Goal: Information Seeking & Learning: Learn about a topic

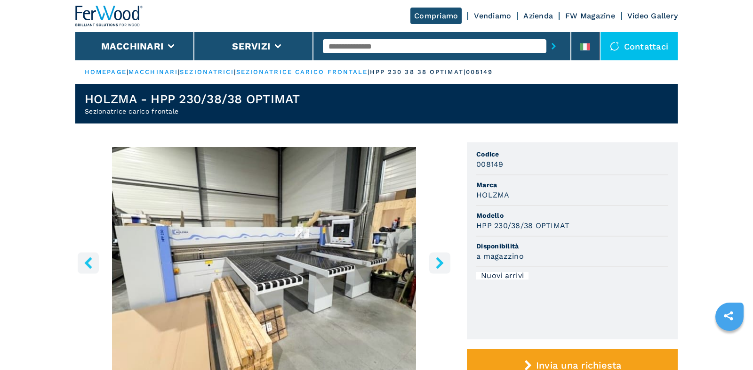
click at [436, 261] on icon "right-button" at bounding box center [440, 263] width 12 height 12
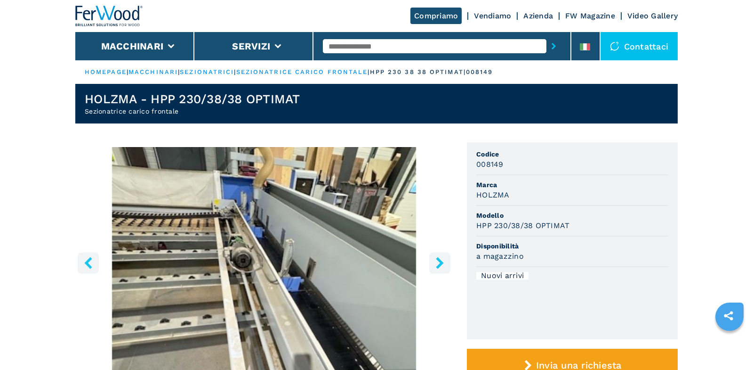
click at [436, 261] on icon "right-button" at bounding box center [440, 263] width 12 height 12
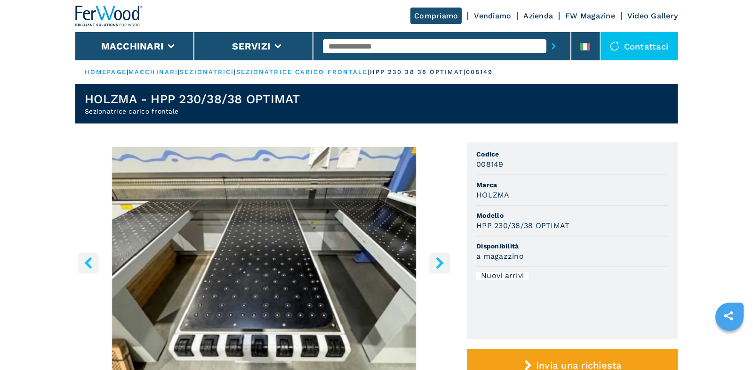
click at [88, 258] on icon "left-button" at bounding box center [88, 263] width 8 height 12
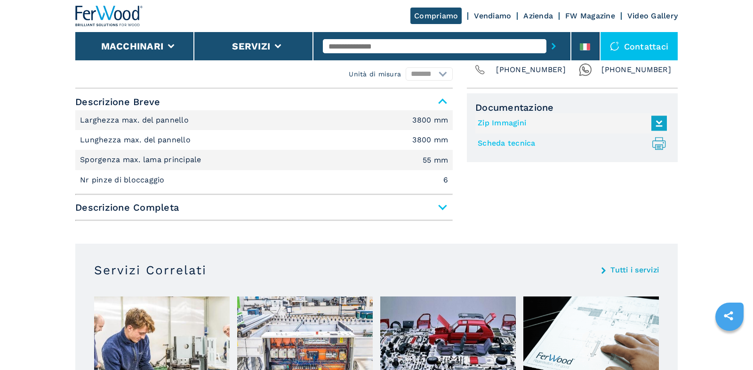
scroll to position [384, 0]
click at [445, 203] on span "Descrizione Completa" at bounding box center [264, 206] width 378 height 17
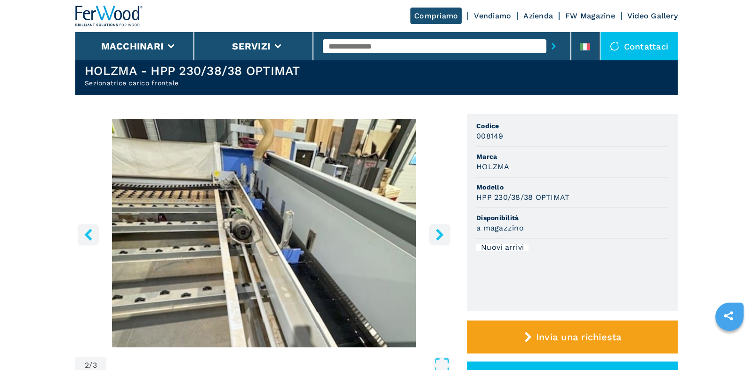
scroll to position [40, 0]
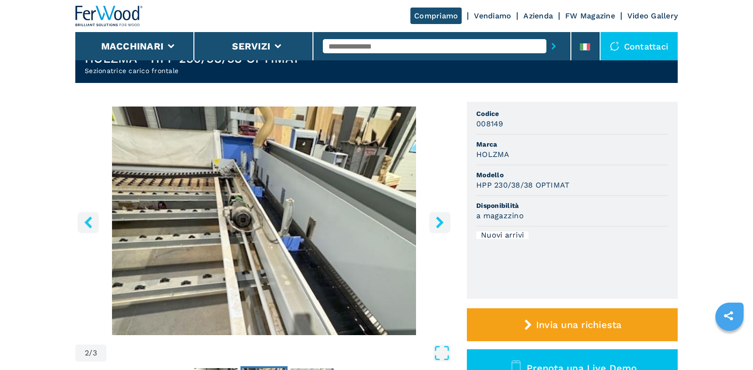
click at [442, 220] on icon "right-button" at bounding box center [440, 222] width 12 height 12
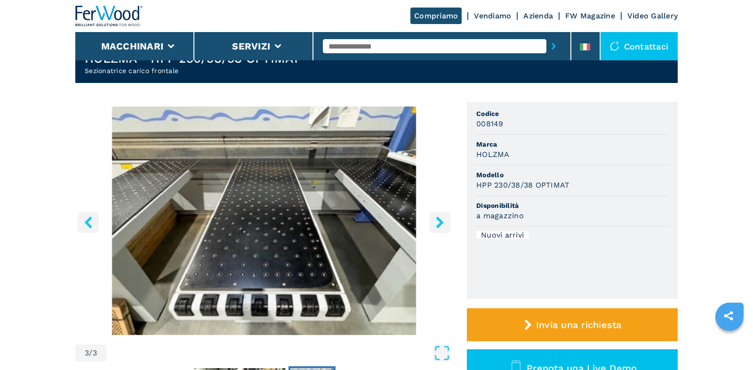
click at [442, 220] on icon "right-button" at bounding box center [440, 222] width 12 height 12
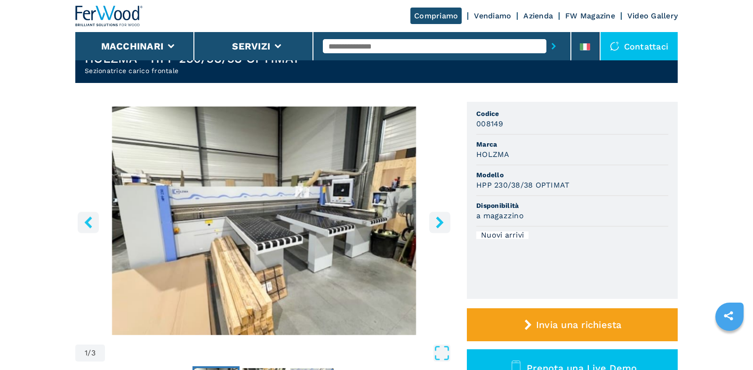
click at [442, 220] on icon "right-button" at bounding box center [440, 222] width 12 height 12
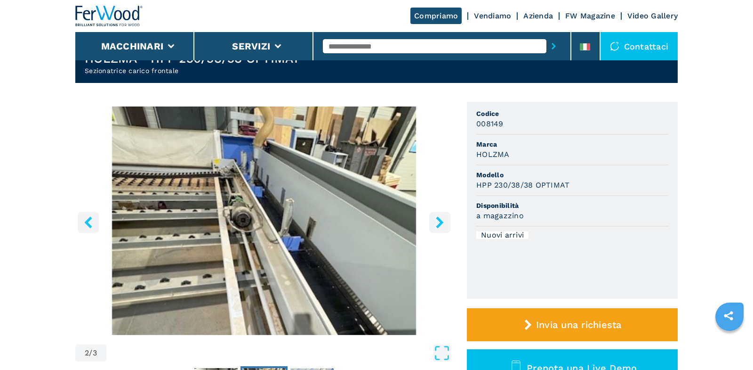
click at [442, 220] on icon "right-button" at bounding box center [440, 222] width 12 height 12
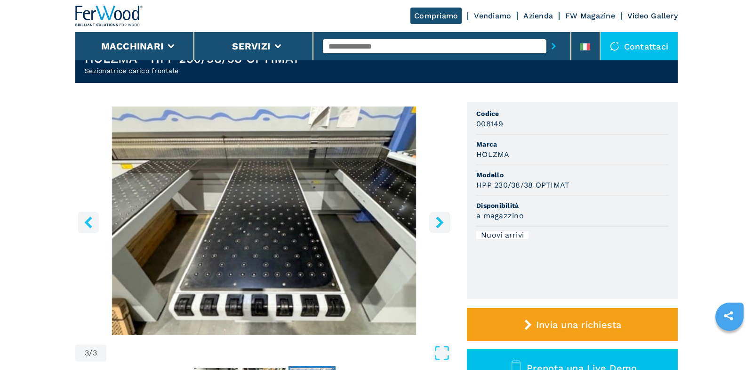
click at [442, 220] on icon "right-button" at bounding box center [440, 222] width 12 height 12
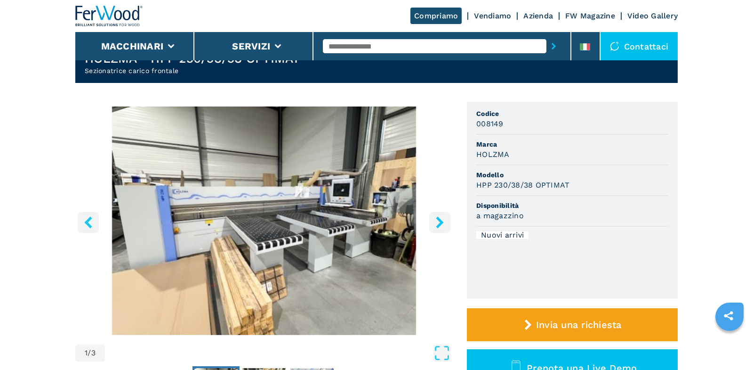
click at [442, 220] on icon "right-button" at bounding box center [440, 222] width 12 height 12
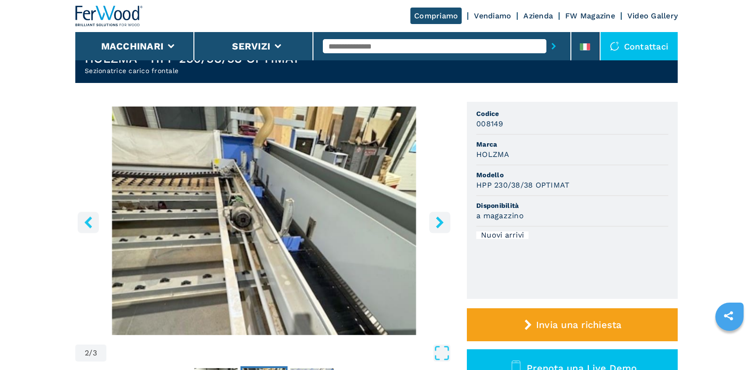
click at [442, 220] on icon "right-button" at bounding box center [440, 222] width 12 height 12
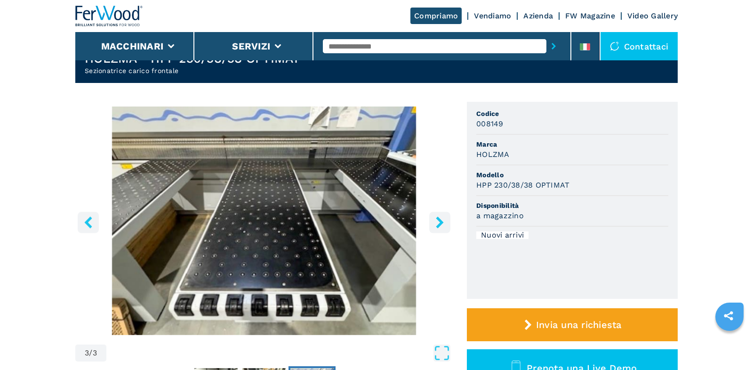
click at [442, 220] on icon "right-button" at bounding box center [440, 222] width 12 height 12
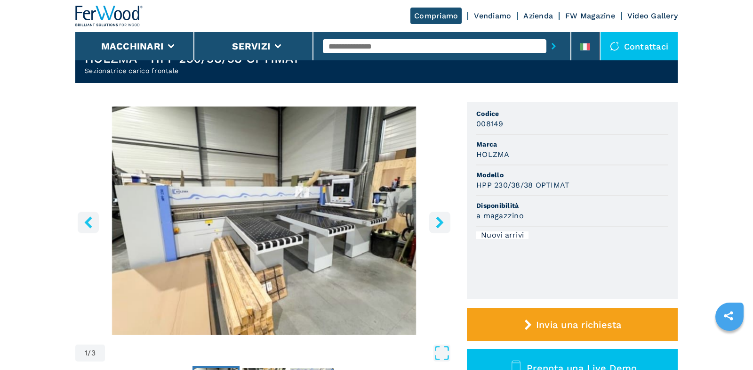
click at [442, 220] on icon "right-button" at bounding box center [440, 222] width 12 height 12
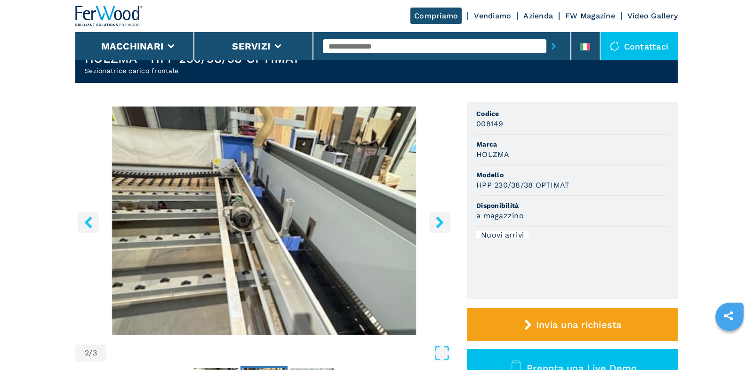
click at [442, 220] on icon "right-button" at bounding box center [440, 222] width 12 height 12
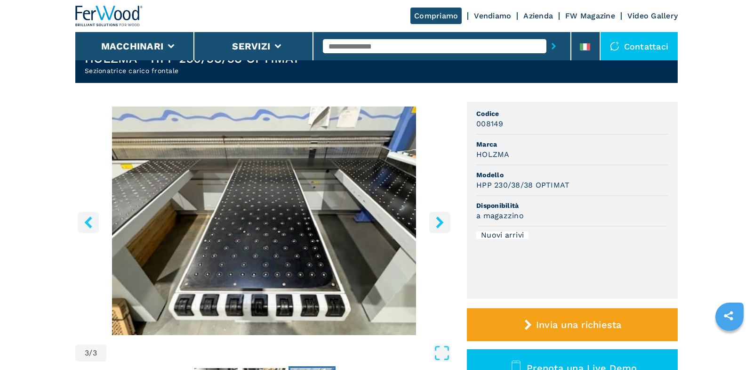
click at [442, 220] on icon "right-button" at bounding box center [440, 222] width 12 height 12
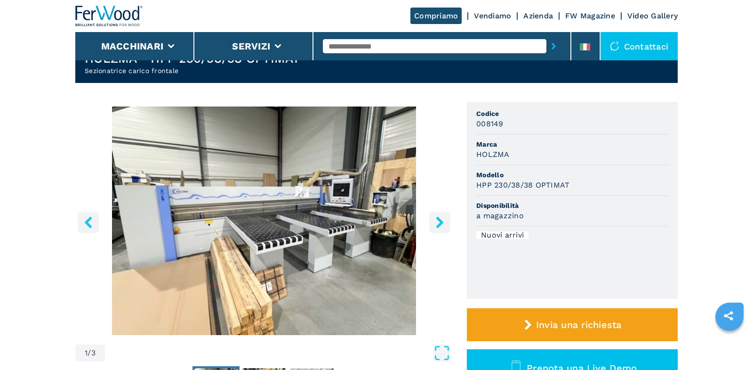
click at [442, 220] on icon "right-button" at bounding box center [440, 222] width 12 height 12
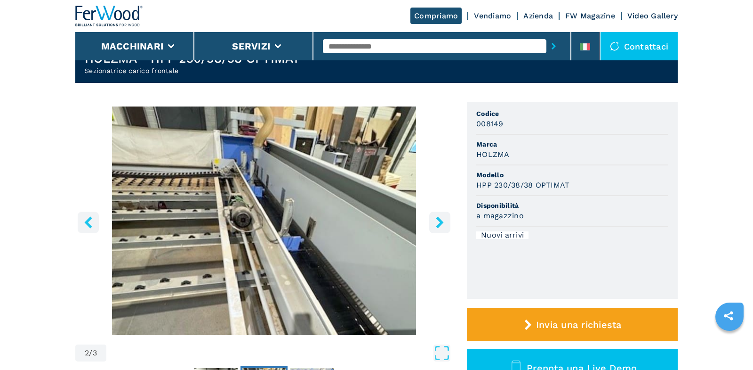
click at [442, 220] on icon "right-button" at bounding box center [440, 222] width 12 height 12
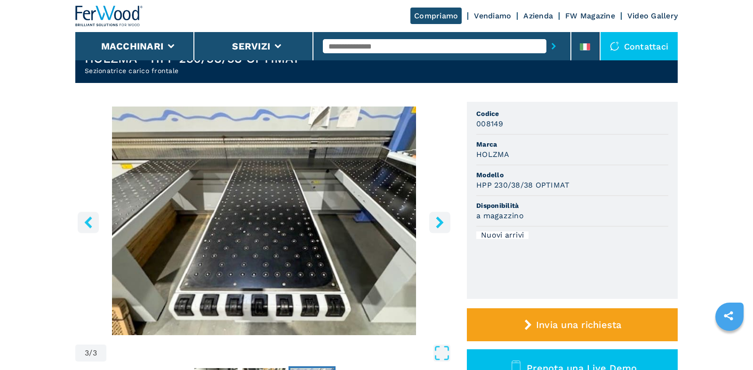
click at [442, 220] on icon "right-button" at bounding box center [440, 222] width 12 height 12
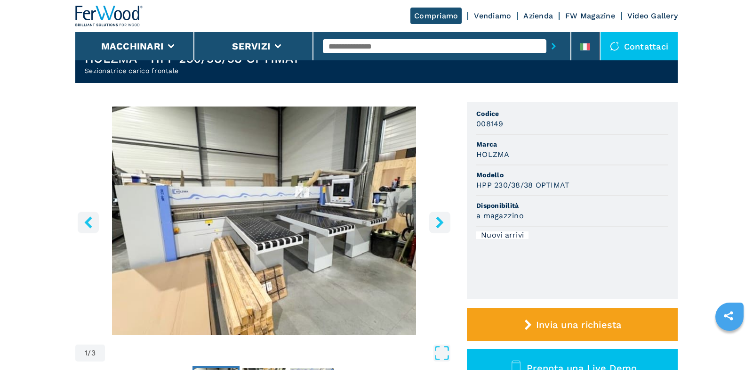
click at [442, 220] on icon "right-button" at bounding box center [440, 222] width 12 height 12
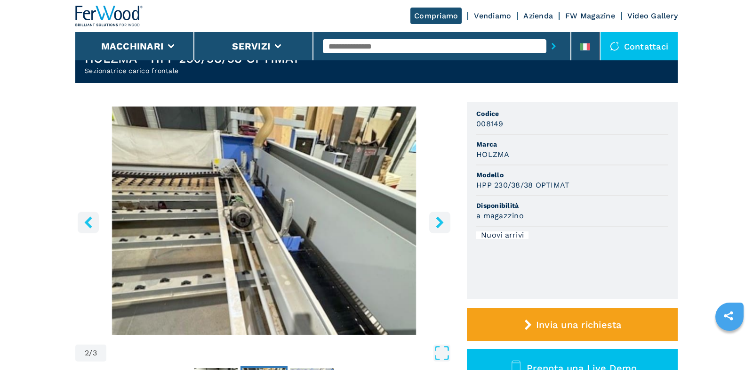
click at [442, 220] on icon "right-button" at bounding box center [440, 222] width 12 height 12
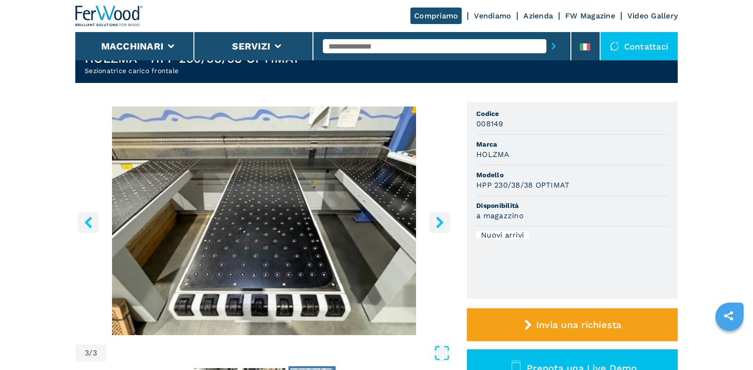
click at [440, 221] on icon "right-button" at bounding box center [440, 222] width 8 height 12
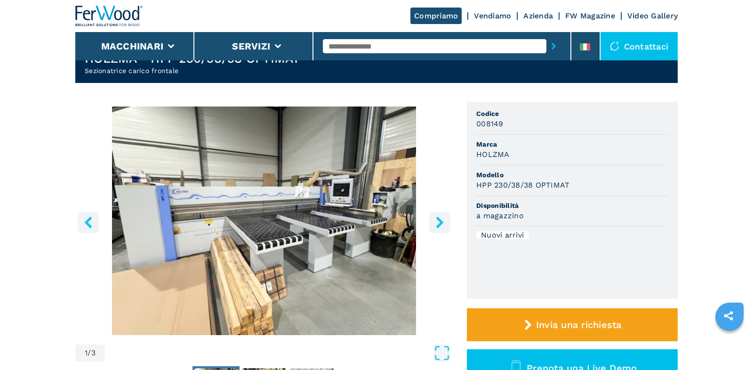
click at [440, 221] on icon "right-button" at bounding box center [440, 222] width 8 height 12
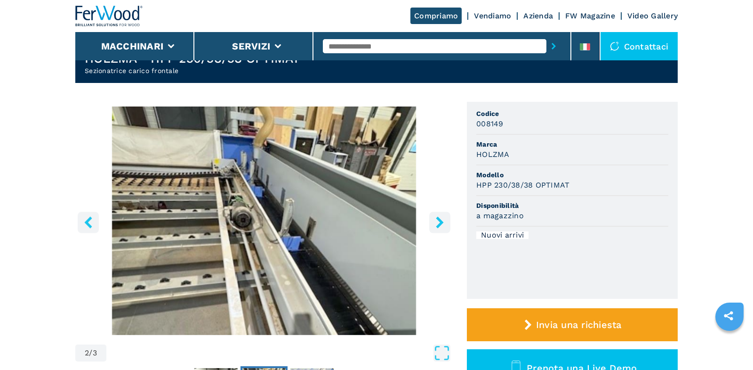
click at [440, 221] on icon "right-button" at bounding box center [440, 222] width 8 height 12
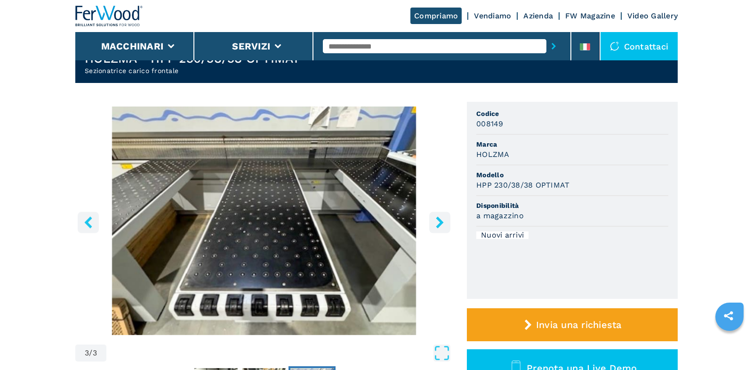
click at [440, 221] on icon "right-button" at bounding box center [440, 222] width 8 height 12
